Goal: Navigation & Orientation: Go to known website

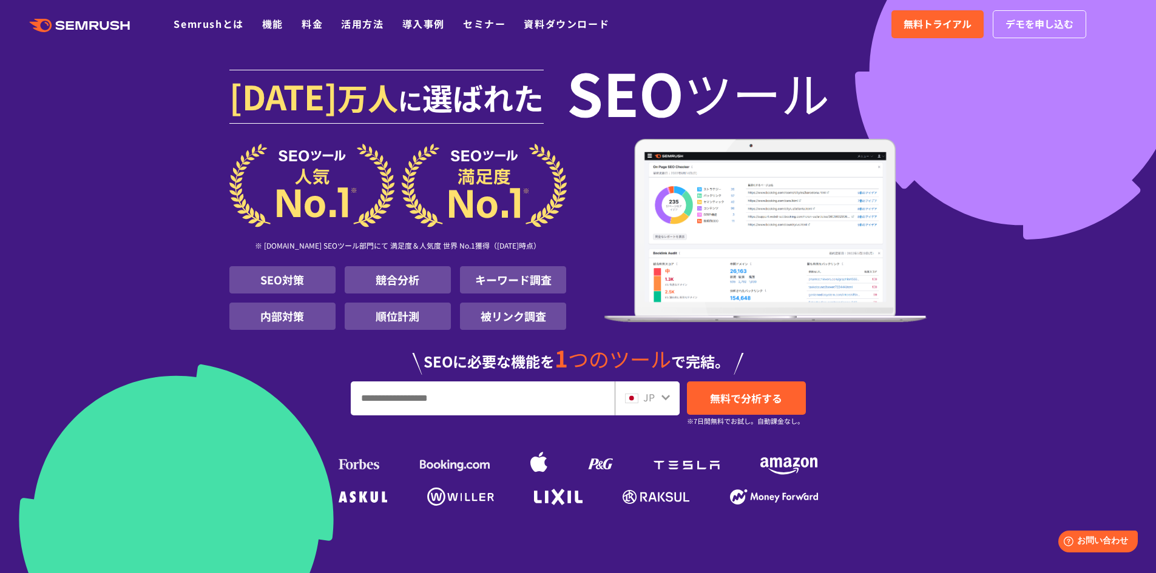
click at [138, 132] on section "1000 万人 に 選ばれた SEO ツール ※ G2.com SEOツール部門にて 満足度＆人気度 世界 No.1獲得（2025年01月時点） SEO対策 …" at bounding box center [578, 288] width 1156 height 576
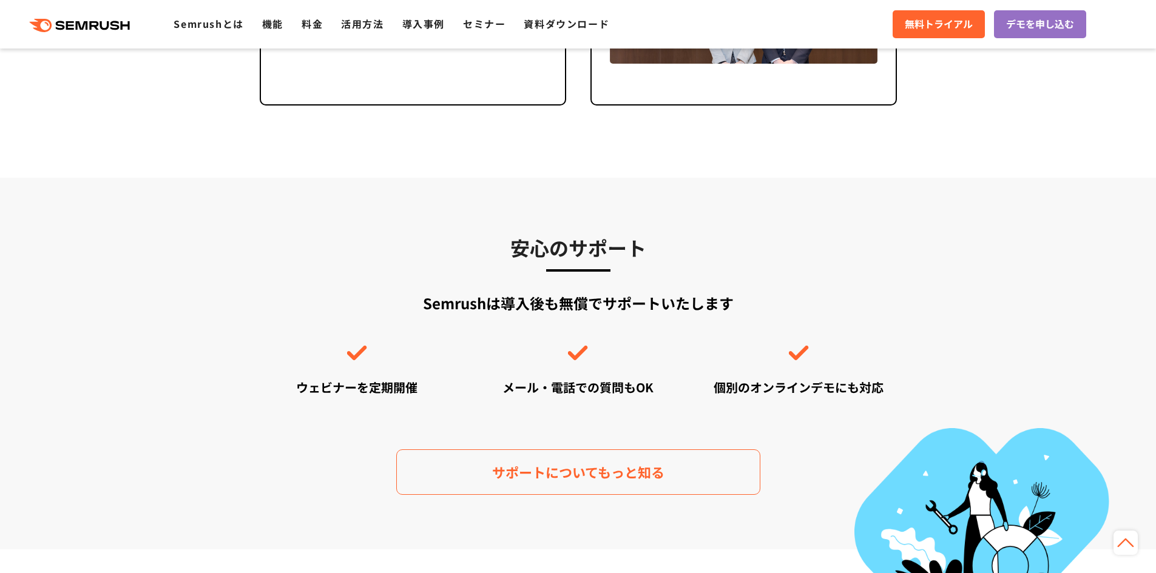
scroll to position [4044, 0]
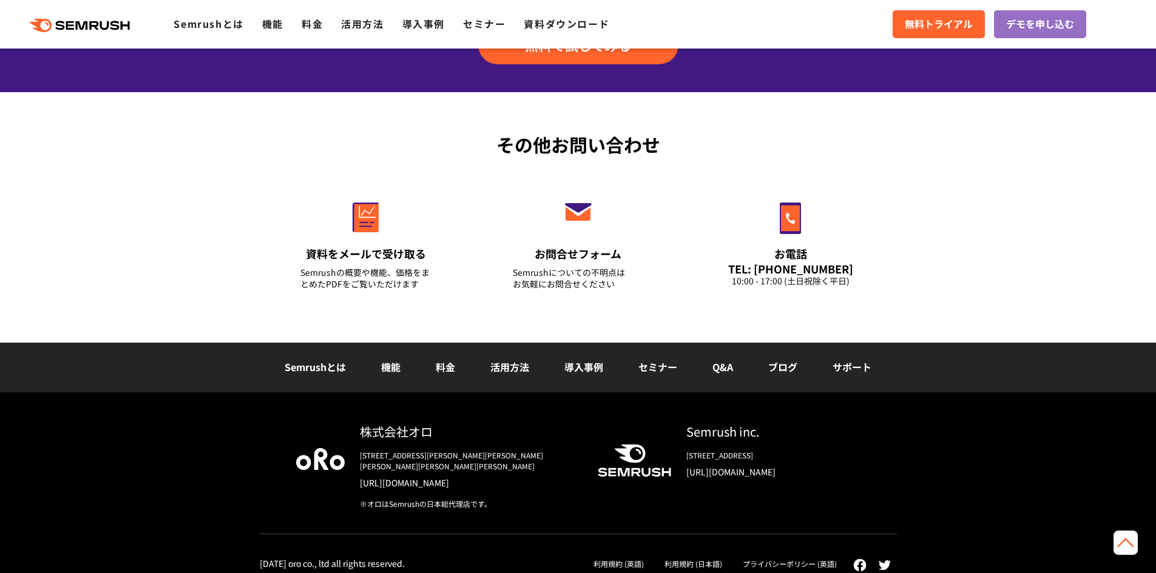
click at [883, 561] on img at bounding box center [884, 566] width 12 height 10
